Goal: Transaction & Acquisition: Purchase product/service

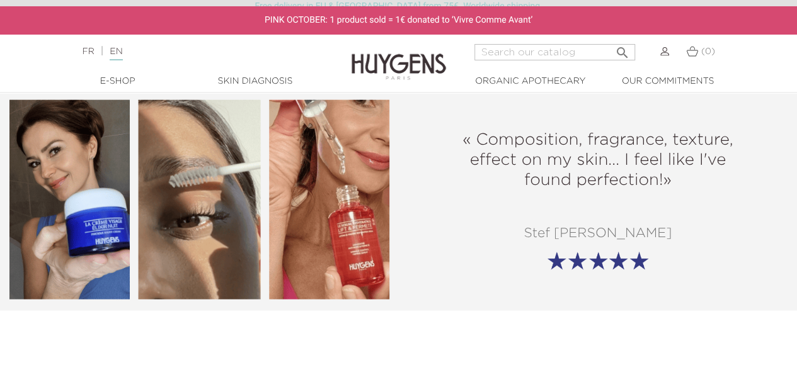
scroll to position [1448, 0]
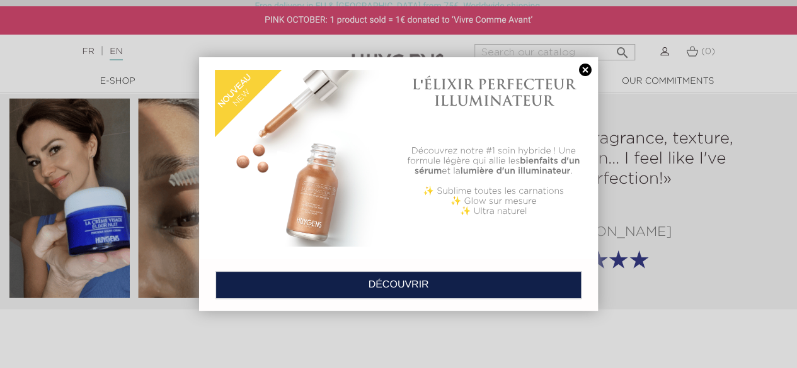
click at [586, 71] on link at bounding box center [585, 70] width 18 height 13
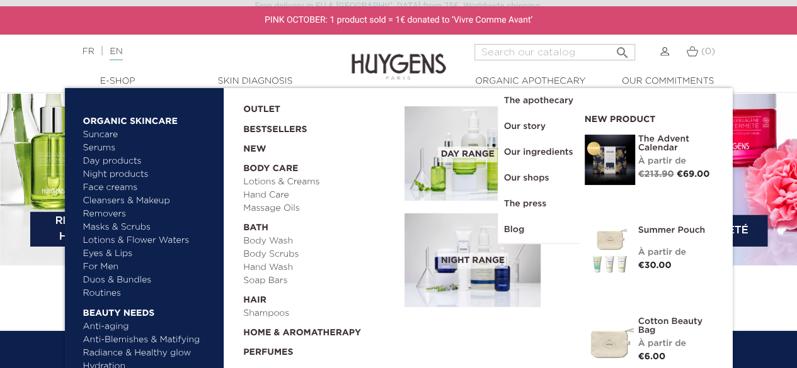
scroll to position [1889, 0]
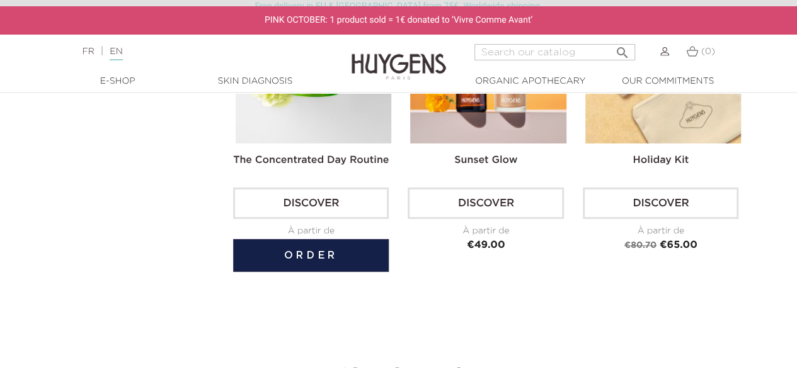
scroll to position [2330, 0]
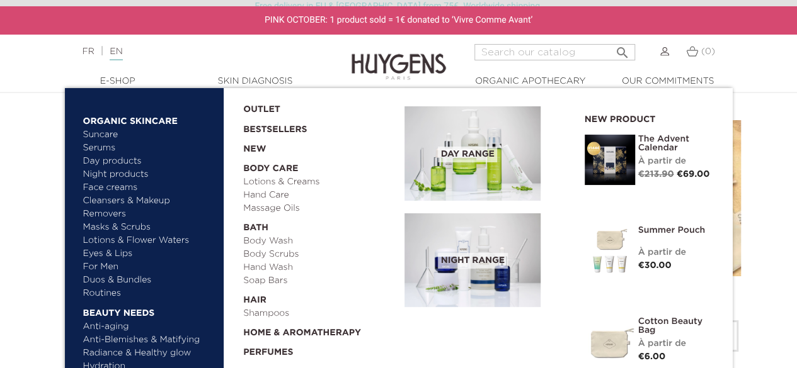
click at [166, 337] on link "Anti-Blemishes & Matifying" at bounding box center [149, 340] width 132 height 13
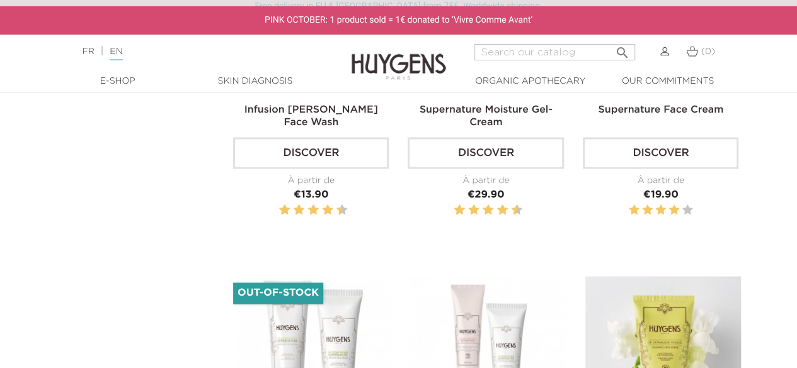
scroll to position [693, 0]
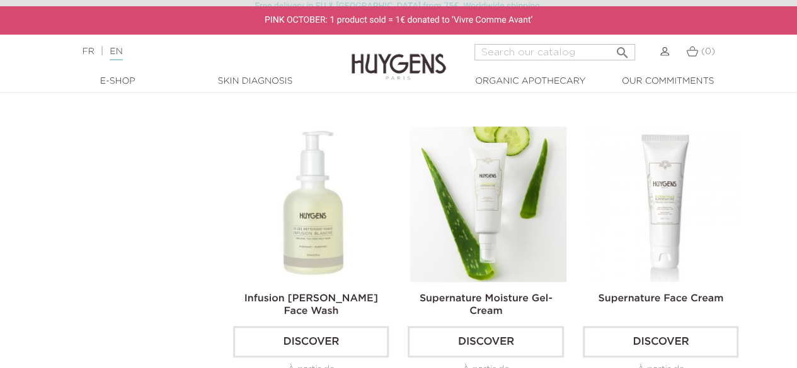
click at [687, 198] on img at bounding box center [663, 205] width 156 height 156
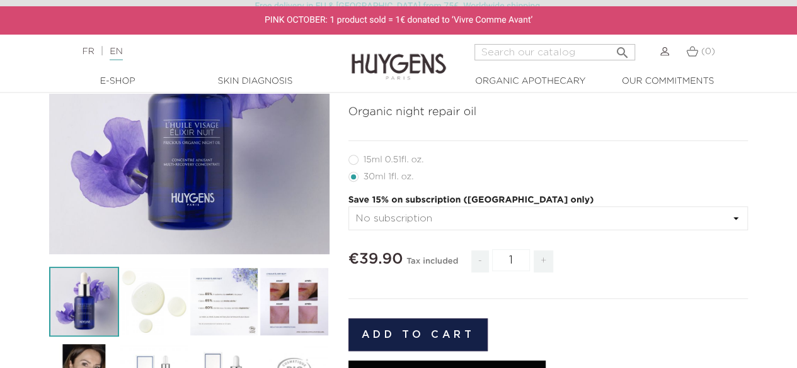
scroll to position [126, 0]
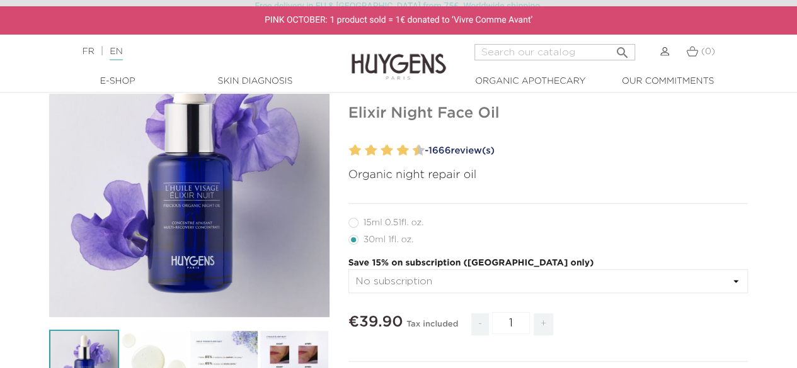
click at [474, 283] on select "No subscription" at bounding box center [548, 282] width 400 height 24
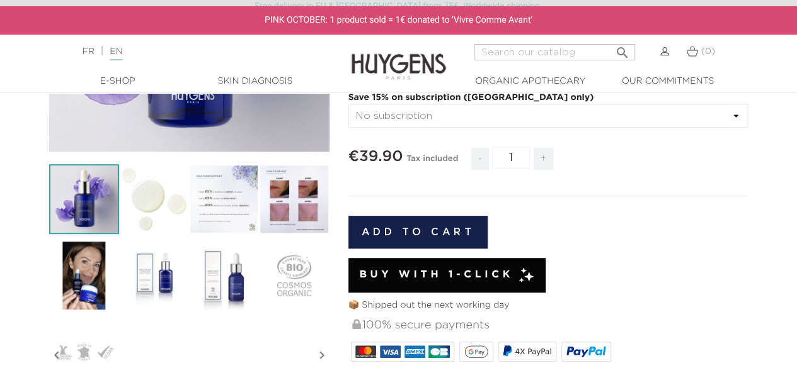
scroll to position [252, 0]
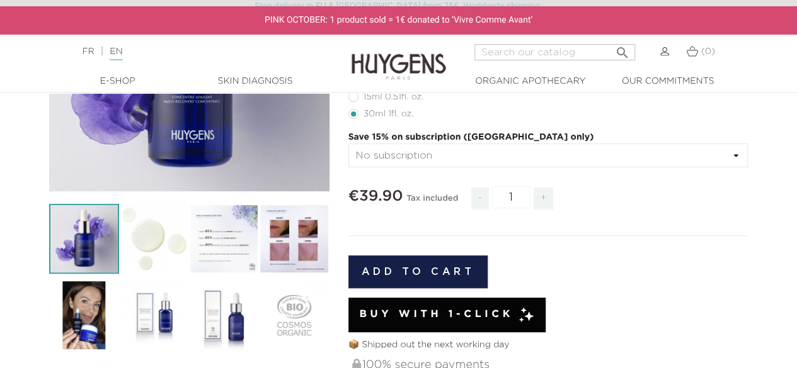
click at [419, 161] on select "No subscription" at bounding box center [548, 156] width 400 height 24
click at [348, 144] on select "No subscription" at bounding box center [548, 156] width 400 height 24
click at [409, 154] on select "No subscription" at bounding box center [548, 156] width 400 height 24
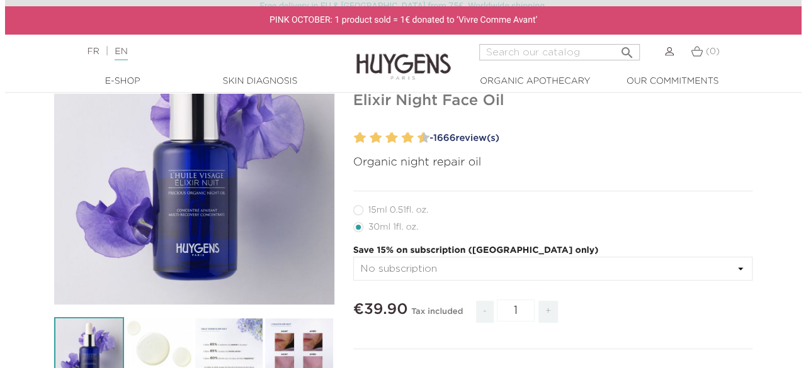
scroll to position [315, 0]
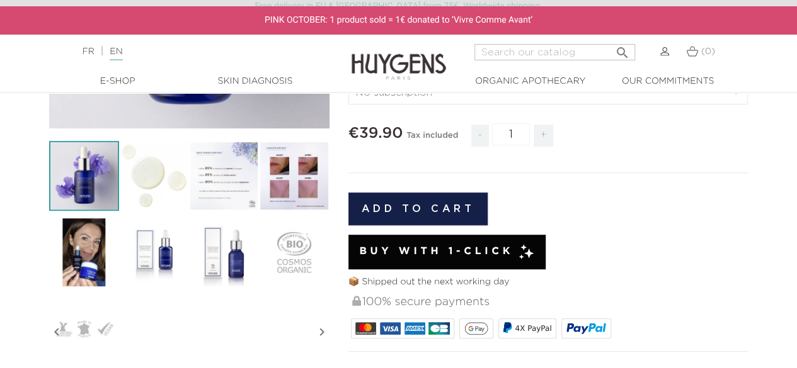
click at [432, 208] on button "Add to cart" at bounding box center [418, 209] width 140 height 33
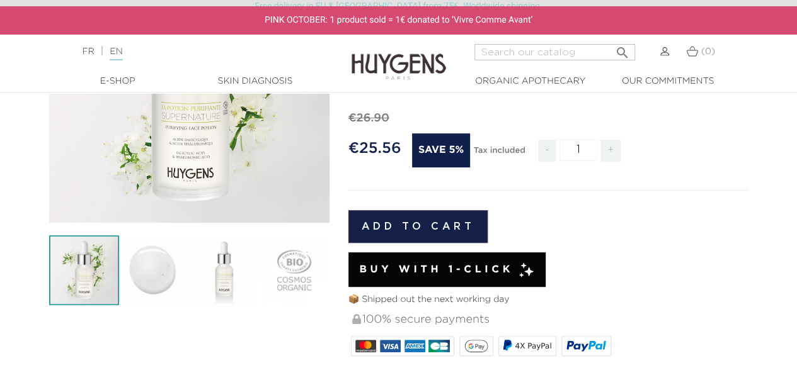
scroll to position [441, 0]
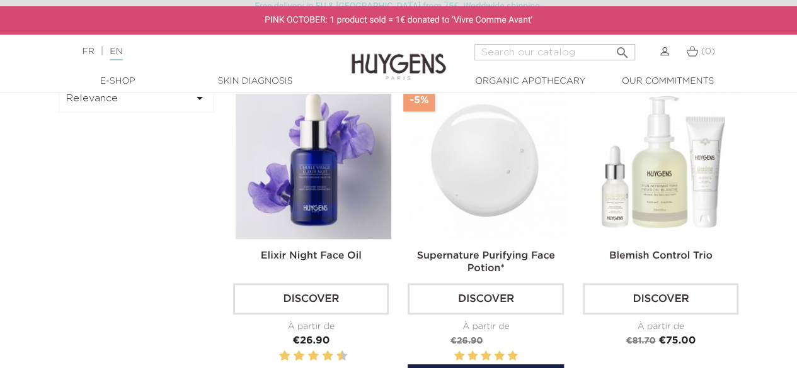
scroll to position [378, 0]
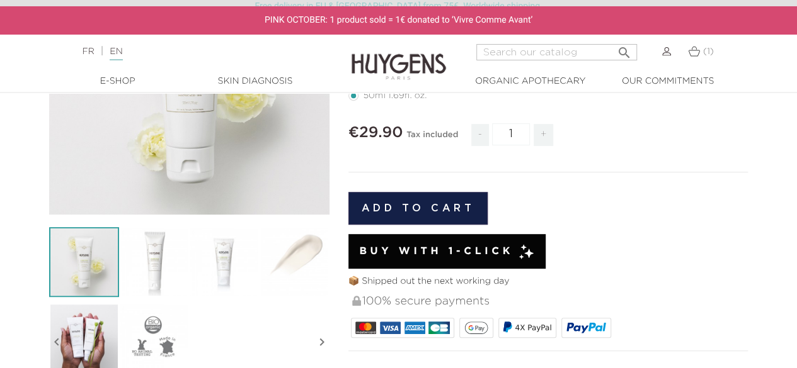
scroll to position [189, 0]
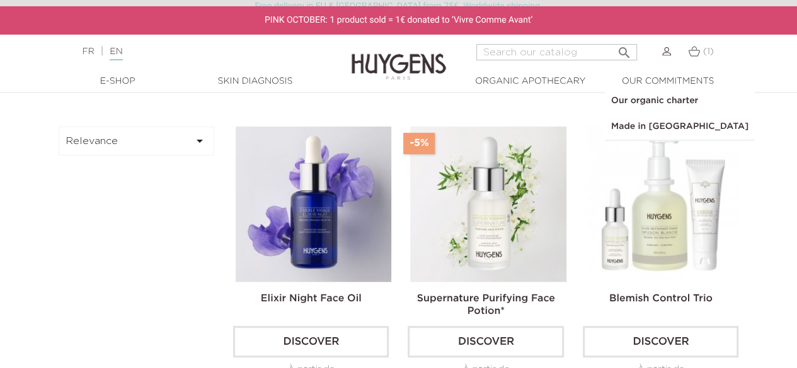
scroll to position [315, 0]
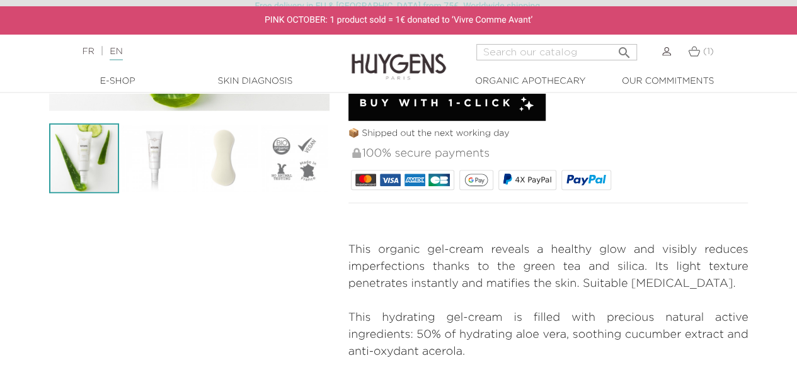
scroll to position [504, 0]
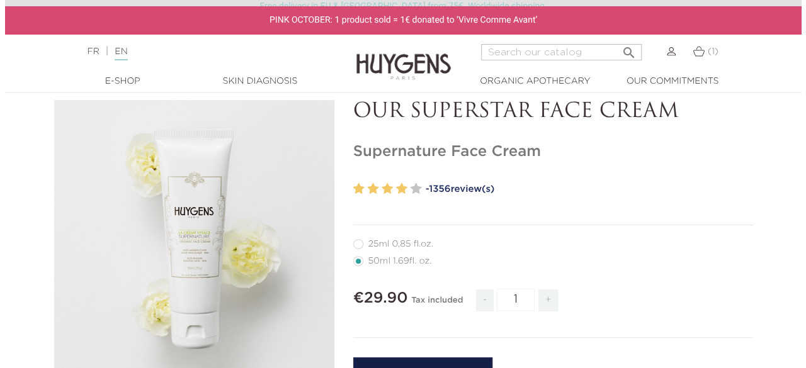
scroll to position [189, 0]
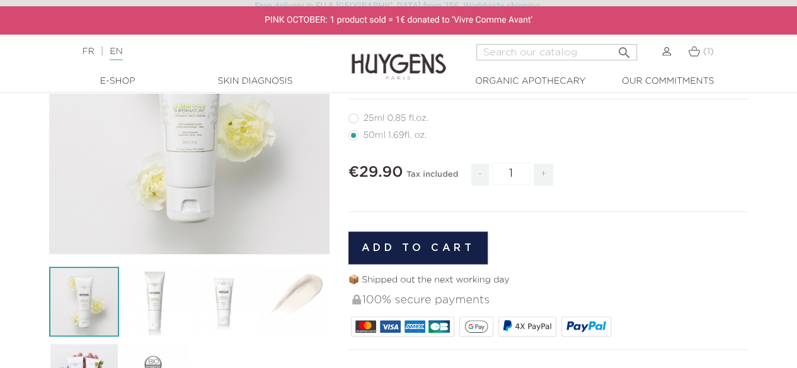
click at [416, 253] on button "Add to cart" at bounding box center [418, 248] width 140 height 33
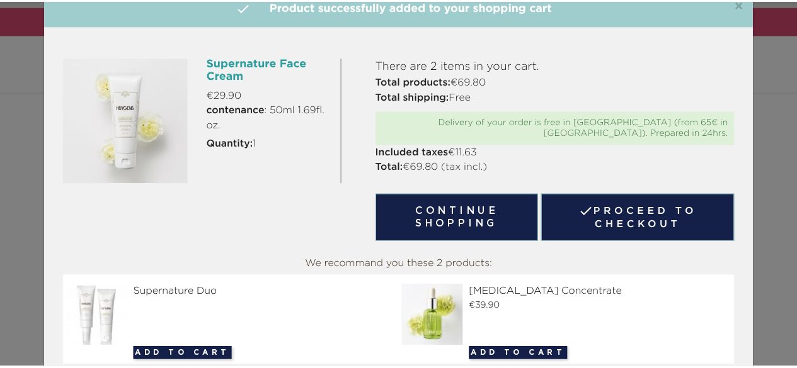
scroll to position [0, 0]
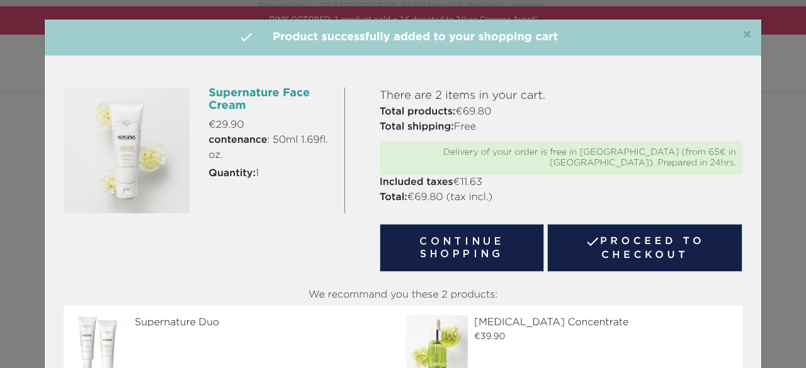
click at [458, 228] on button "Continue shopping" at bounding box center [462, 248] width 165 height 48
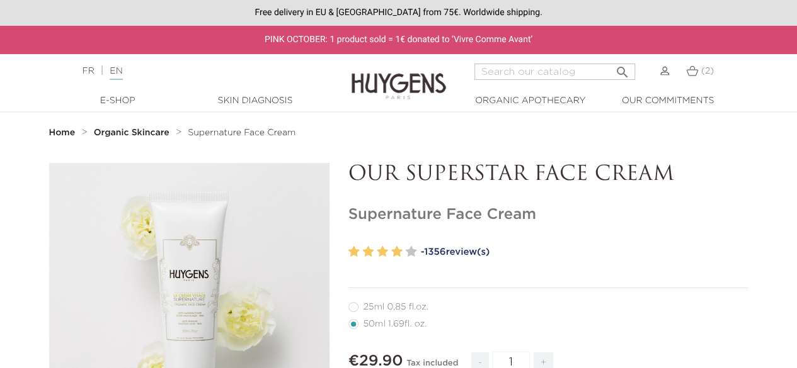
click at [704, 74] on span "(2)" at bounding box center [707, 71] width 13 height 9
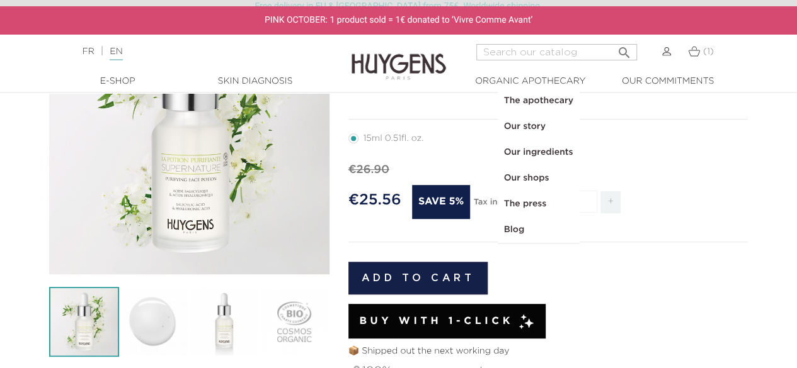
scroll to position [63, 0]
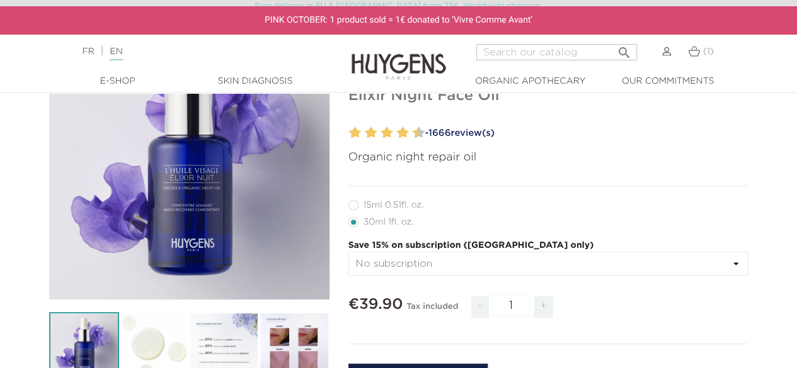
scroll to position [189, 0]
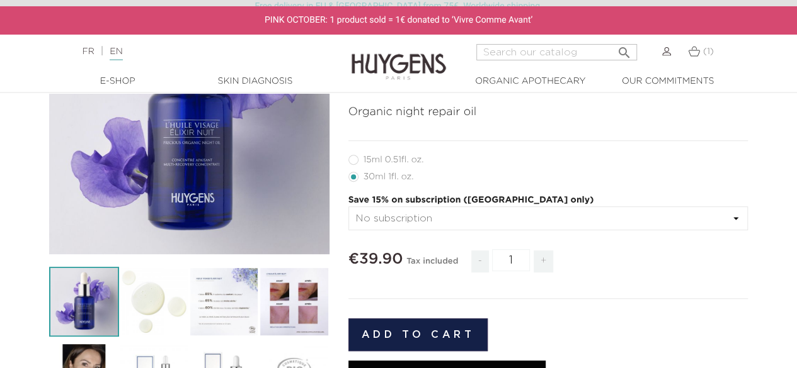
click at [295, 278] on img at bounding box center [294, 302] width 70 height 70
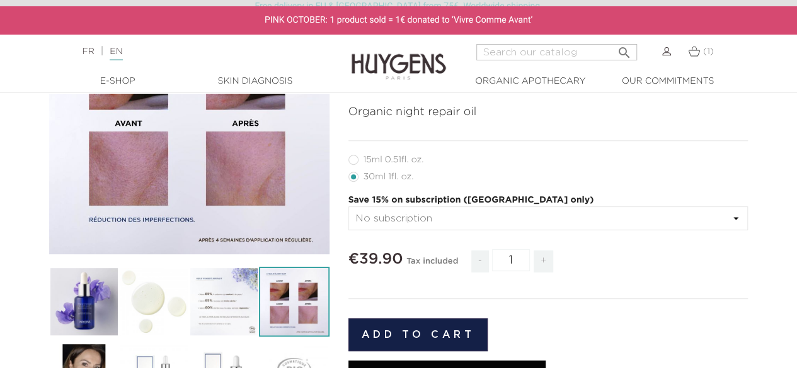
scroll to position [315, 0]
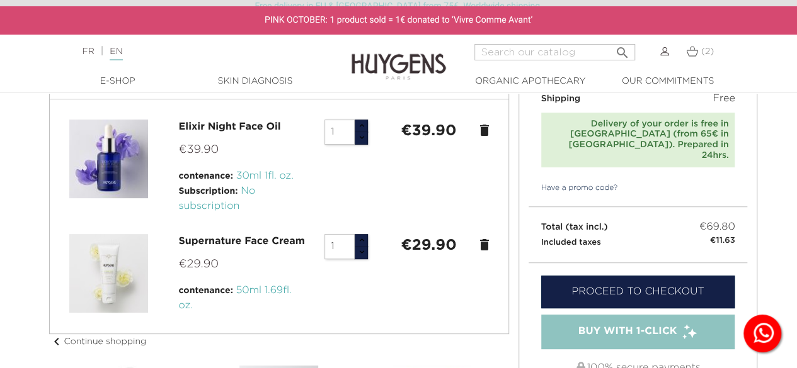
scroll to position [126, 0]
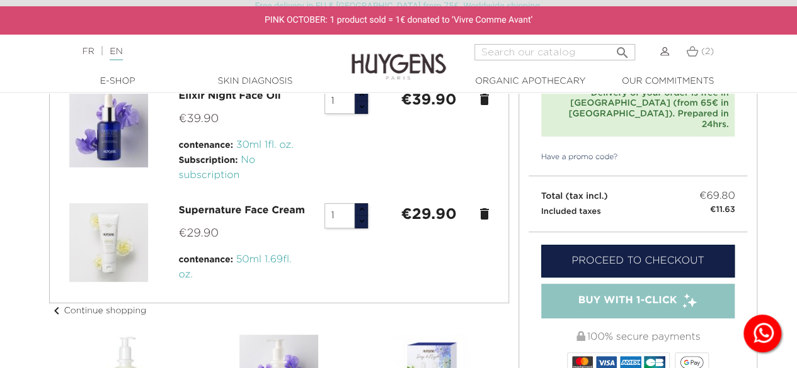
click at [586, 293] on span "Buy with 1-Click" at bounding box center [627, 300] width 99 height 15
